Goal: Information Seeking & Learning: Find specific fact

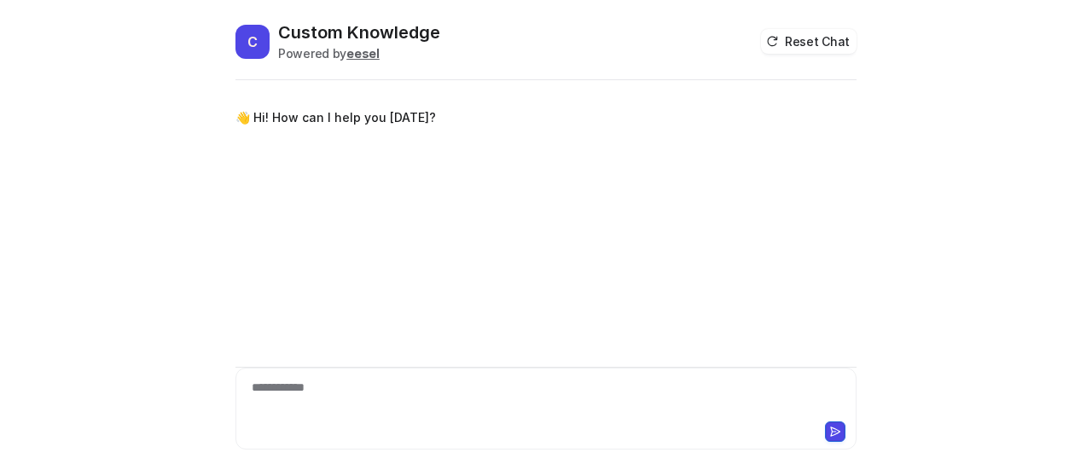
click at [328, 393] on div "**********" at bounding box center [547, 398] width 614 height 39
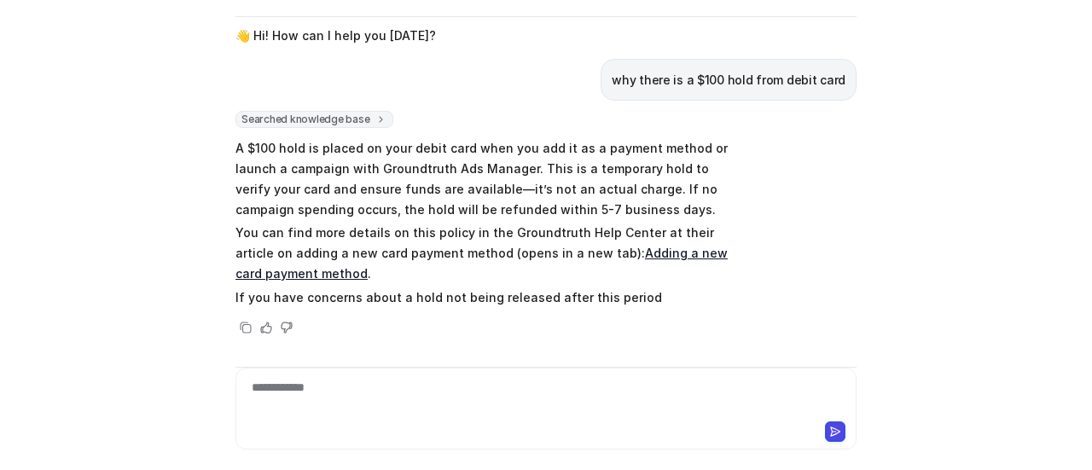
scroll to position [39, 0]
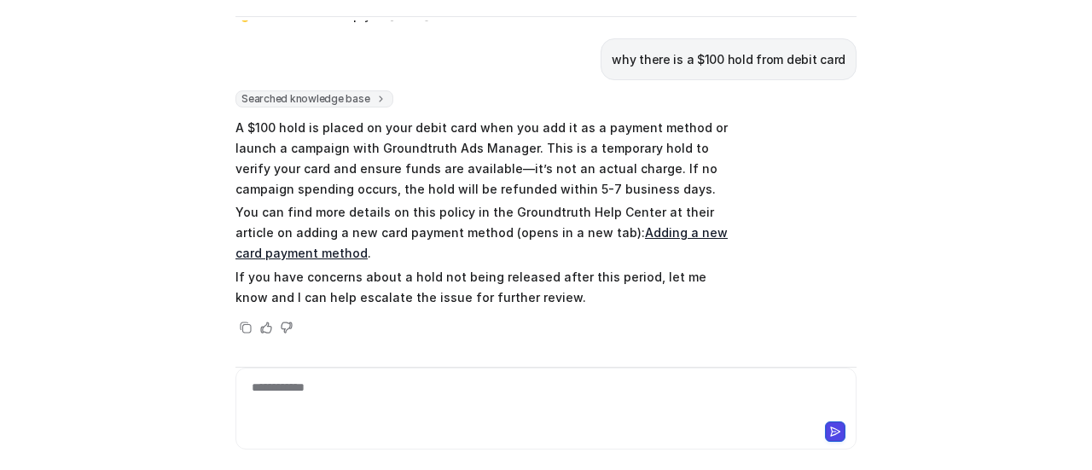
click at [522, 311] on div "Searched knowledge base search_queries : [ "$100 hold from debit card", "debit …" at bounding box center [485, 213] width 499 height 247
click at [803, 263] on div "Searched knowledge base search_queries : [ "$100 hold from debit card", "debit …" at bounding box center [546, 213] width 621 height 247
click at [779, 206] on div "Searched knowledge base search_queries : [ "$100 hold from debit card", "debit …" at bounding box center [546, 213] width 621 height 247
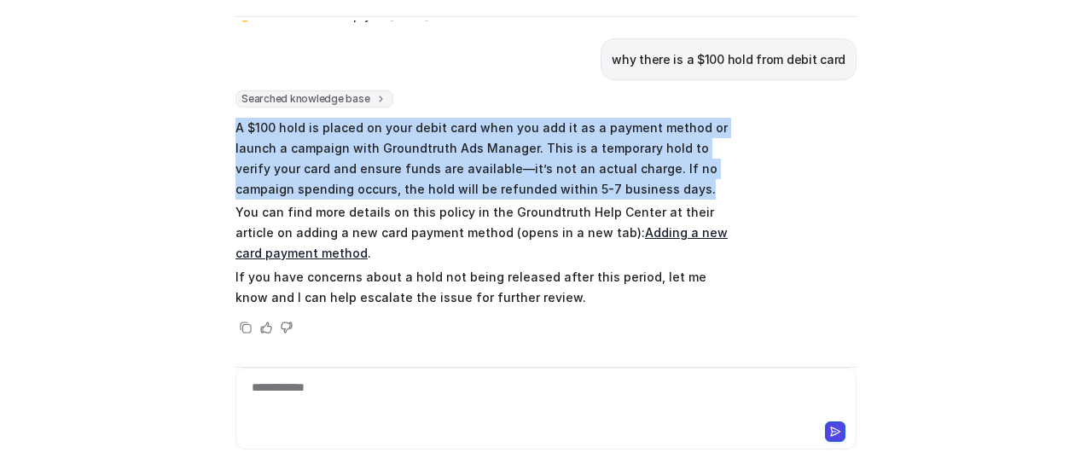
drag, startPoint x: 229, startPoint y: 124, endPoint x: 626, endPoint y: 192, distance: 402.7
click at [626, 192] on p "A $100 hold is placed on your debit card when you add it as a payment method or…" at bounding box center [485, 159] width 499 height 82
copy p "A $100 hold is placed on your debit card when you add it as a payment method or…"
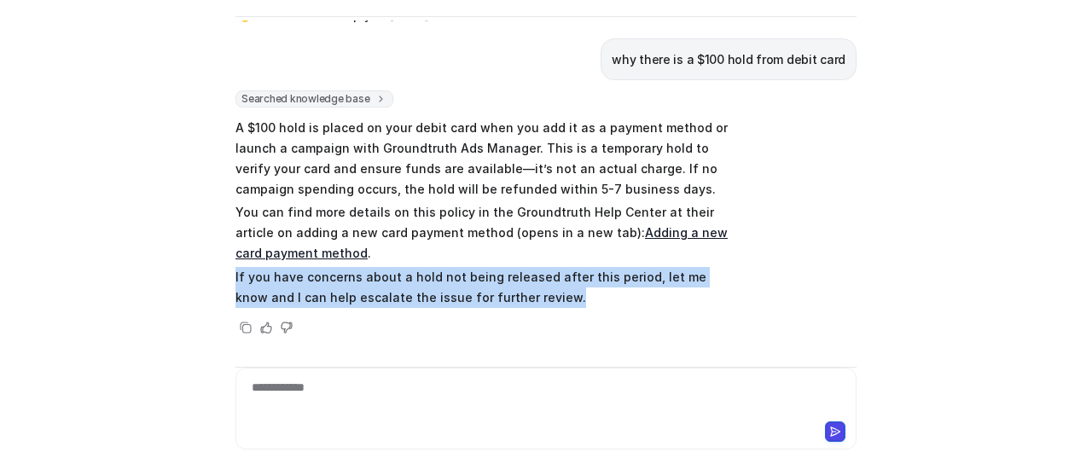
drag, startPoint x: 229, startPoint y: 276, endPoint x: 498, endPoint y: 300, distance: 270.7
click at [498, 300] on p "If you have concerns about a hold not being released after this period, let me …" at bounding box center [485, 287] width 499 height 41
copy p "If you have concerns about a hold not being released after this period, let me …"
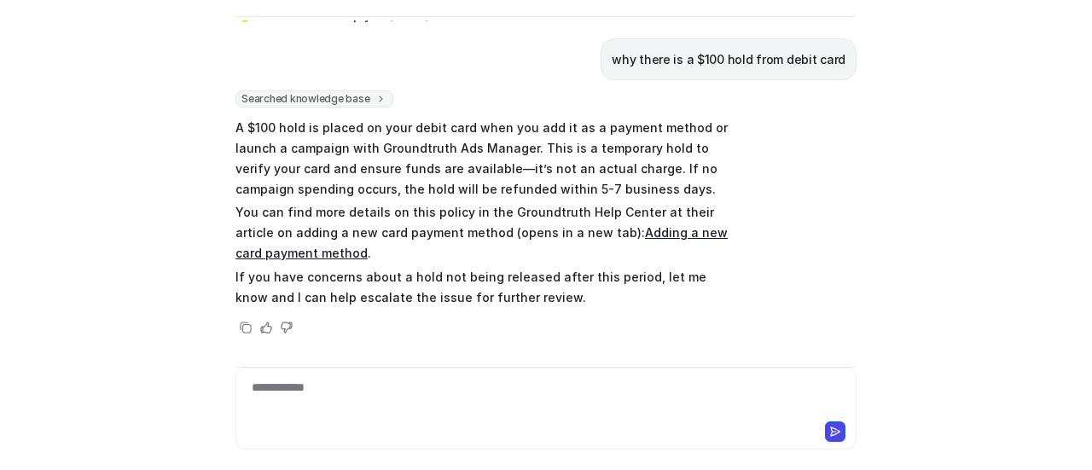
click at [594, 35] on div "👋 Hi! How can I help you [DATE]? why there is a $100 hold from debit card Searc…" at bounding box center [546, 188] width 621 height 336
click at [440, 389] on div "**********" at bounding box center [547, 398] width 614 height 39
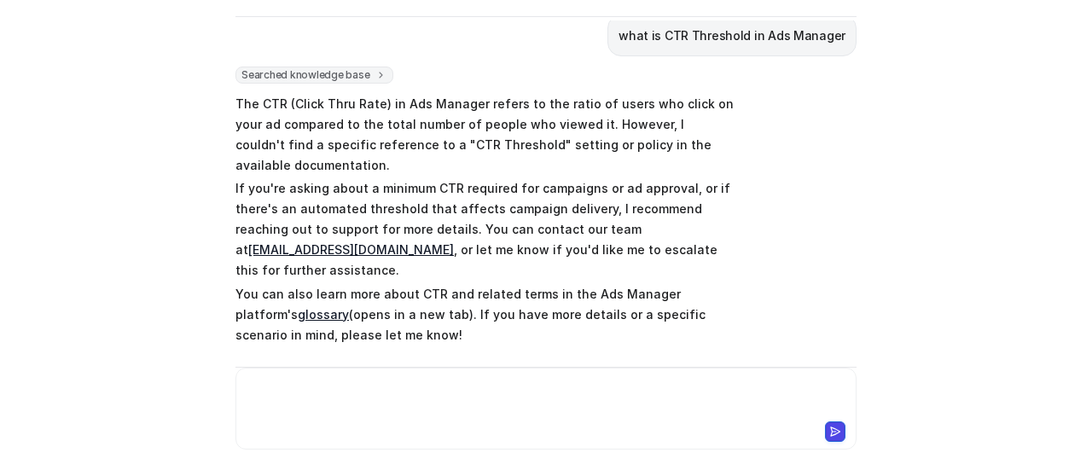
scroll to position [410, 0]
